Goal: Complete application form: Complete application form

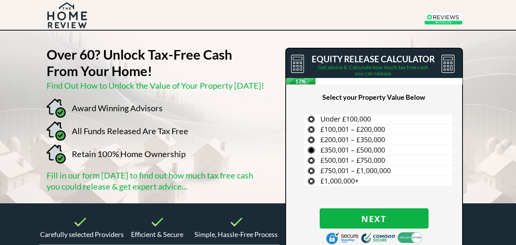
click at [334, 154] on span "£350,001 – £500,000" at bounding box center [352, 149] width 65 height 9
click at [0, 0] on input "£350,001 – £500,000" at bounding box center [0, 0] width 0 height 0
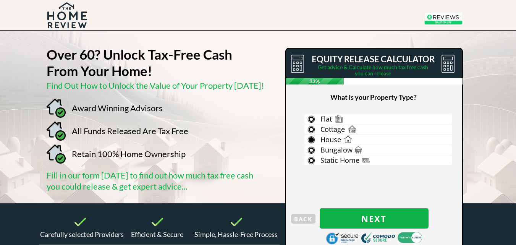
click at [327, 141] on span "House" at bounding box center [330, 139] width 21 height 9
click at [0, 0] on input "House" at bounding box center [0, 0] width 0 height 0
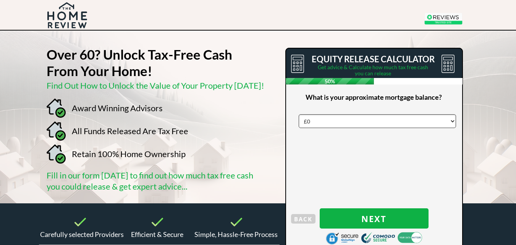
click at [386, 117] on select "£0 £5,000 £10,000 £15,000 £20,000 £25,000 £30,000 £35,000 £40,000 £45,000 £50,0…" at bounding box center [377, 121] width 157 height 14
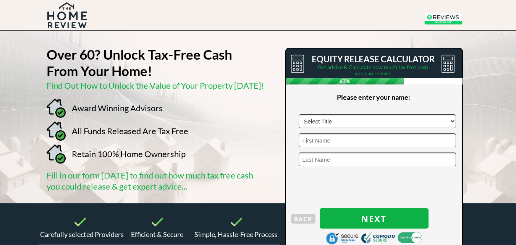
click at [334, 118] on select "Select Title Mr Mrs Ms Miss Dr [PERSON_NAME]" at bounding box center [377, 121] width 157 height 14
select select "Mr"
click at [299, 114] on select "Select Title Mr Mrs Ms Miss Dr [PERSON_NAME]" at bounding box center [377, 121] width 157 height 14
click at [317, 138] on input "text" at bounding box center [377, 140] width 157 height 14
type input "[PERSON_NAME]"
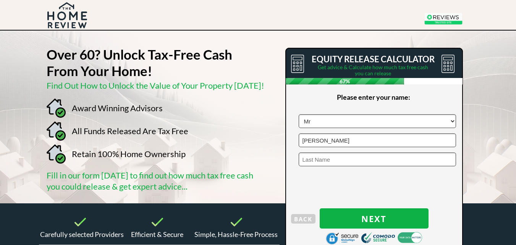
click at [335, 161] on input "text" at bounding box center [377, 159] width 157 height 14
type input "[PERSON_NAME]"
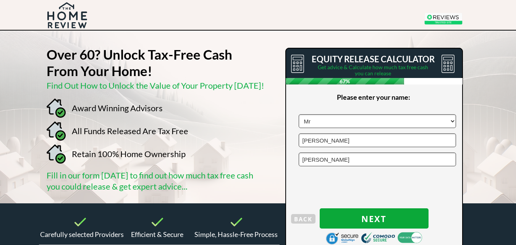
click at [364, 217] on span "Next" at bounding box center [374, 218] width 109 height 10
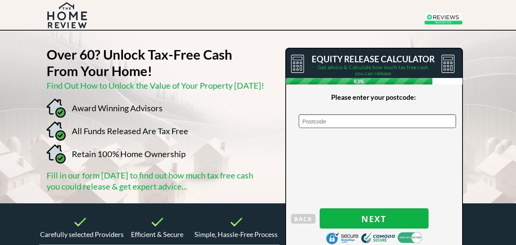
click at [318, 122] on input "text" at bounding box center [377, 121] width 157 height 14
type input "N17 6BS"
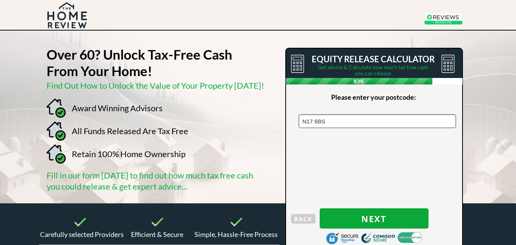
click at [367, 216] on span "Next" at bounding box center [374, 218] width 109 height 10
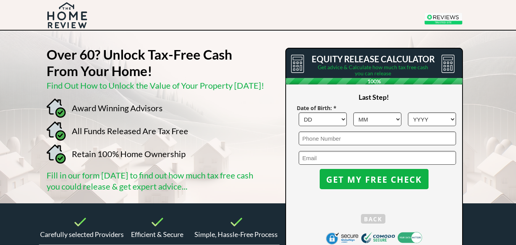
click at [344, 120] on select "DD 1 2 3 4 5 6 7 8 9 10 11 12 13 14 15 16 17 18 19 20 21 22 23 24 25 26 27 28 2…" at bounding box center [323, 119] width 48 height 14
select select "27"
click at [299, 112] on select "DD 1 2 3 4 5 6 7 8 9 10 11 12 13 14 15 16 17 18 19 20 21 22 23 24 25 26 27 28 2…" at bounding box center [323, 119] width 48 height 14
click at [396, 116] on select "MM 1 2 3 4 5 6 7 8 9 10 11 12" at bounding box center [377, 119] width 48 height 14
select select "10"
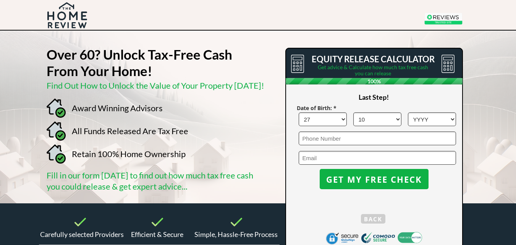
click at [353, 112] on select "MM 1 2 3 4 5 6 7 8 9 10 11 12" at bounding box center [377, 119] width 48 height 14
click at [439, 116] on select "YYYY 1966 1965 1964 1963 1962 1961 1960 1959 1958 1957 1956 1955 1954 1953 1952…" at bounding box center [432, 119] width 48 height 14
select select "1961"
click at [408, 112] on select "YYYY 1966 1965 1964 1963 1962 1961 1960 1959 1958 1957 1956 1955 1954 1953 1952…" at bounding box center [432, 119] width 48 height 14
click at [344, 136] on input "tel" at bounding box center [377, 138] width 157 height 14
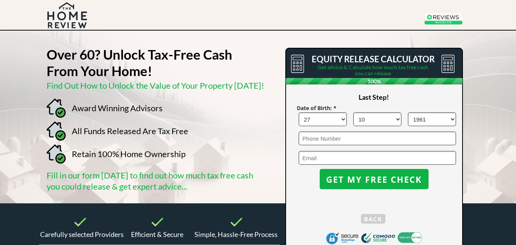
type input "07778418816"
click at [351, 158] on input "email" at bounding box center [377, 158] width 157 height 14
type input "[EMAIL_ADDRESS][DOMAIN_NAME]"
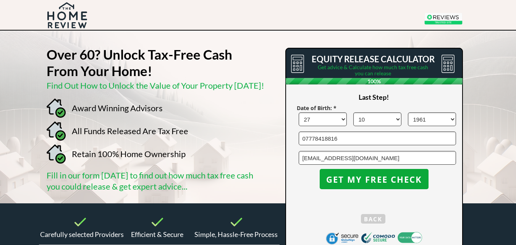
click at [372, 173] on button "GET MY FREE CHECK" at bounding box center [374, 179] width 109 height 20
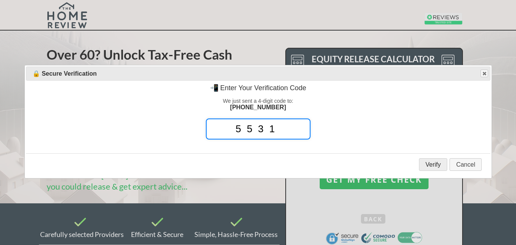
type input "5531"
click at [432, 167] on button "Verify" at bounding box center [433, 164] width 28 height 13
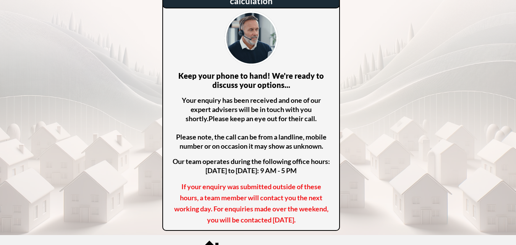
scroll to position [38, 0]
